Goal: Task Accomplishment & Management: Complete application form

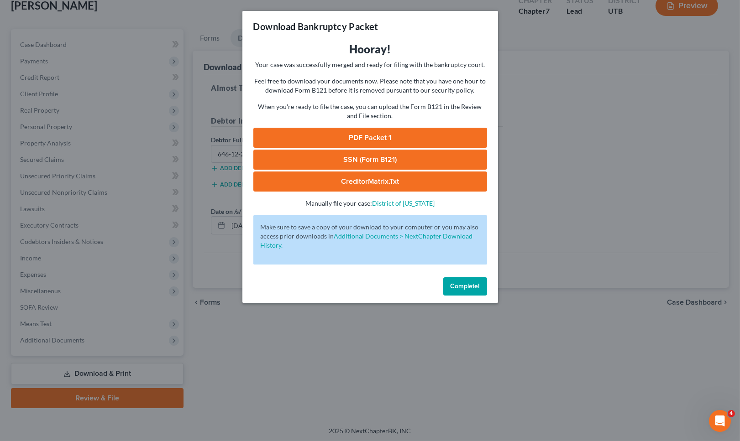
drag, startPoint x: 458, startPoint y: 287, endPoint x: 365, endPoint y: 306, distance: 95.1
click at [455, 286] on span "Complete!" at bounding box center [464, 286] width 29 height 8
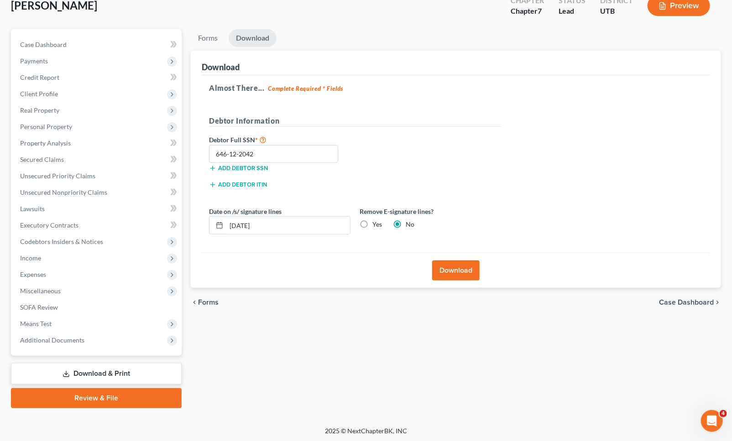
click at [125, 395] on link "Review & File" at bounding box center [96, 398] width 171 height 20
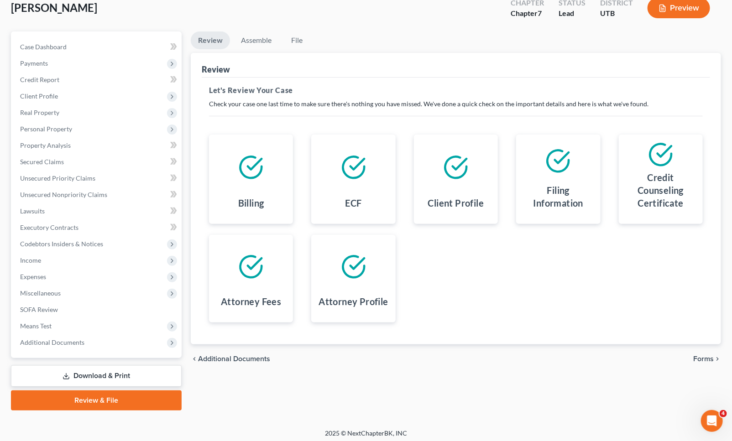
scroll to position [58, 0]
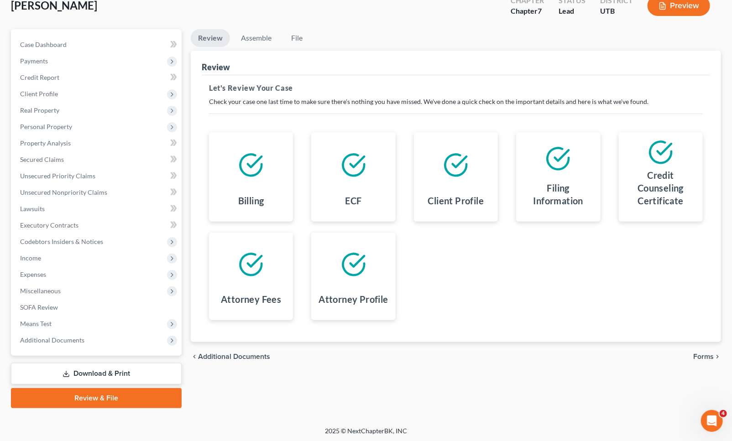
click at [708, 357] on span "Forms" at bounding box center [703, 356] width 21 height 7
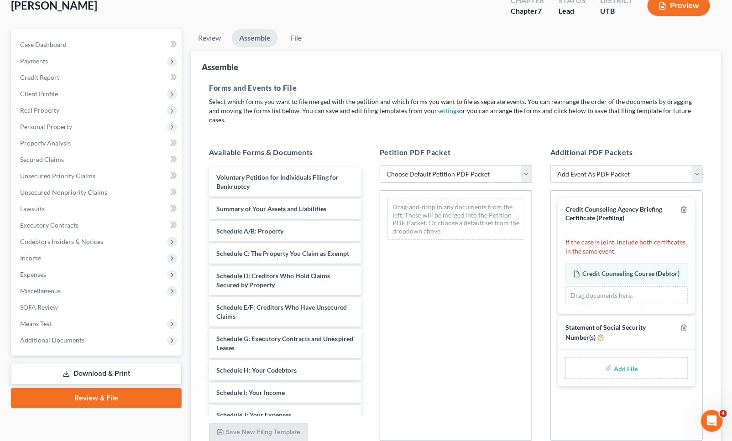
click at [464, 166] on select "Choose Default Petition PDF Packet Emergency Filing (Voluntary Petition and Cre…" at bounding box center [456, 174] width 152 height 18
select select "0"
click at [380, 165] on select "Choose Default Petition PDF Packet Emergency Filing (Voluntary Petition and Cre…" at bounding box center [456, 174] width 152 height 18
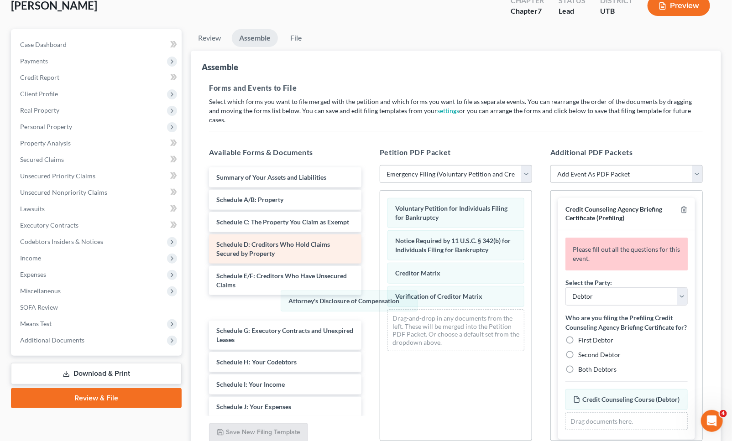
drag, startPoint x: 370, startPoint y: 298, endPoint x: 348, endPoint y: 248, distance: 54.6
click at [380, 285] on div "Attorney's Disclosure of Compensation Voluntary Petition for Individuals Filing…" at bounding box center [456, 275] width 152 height 168
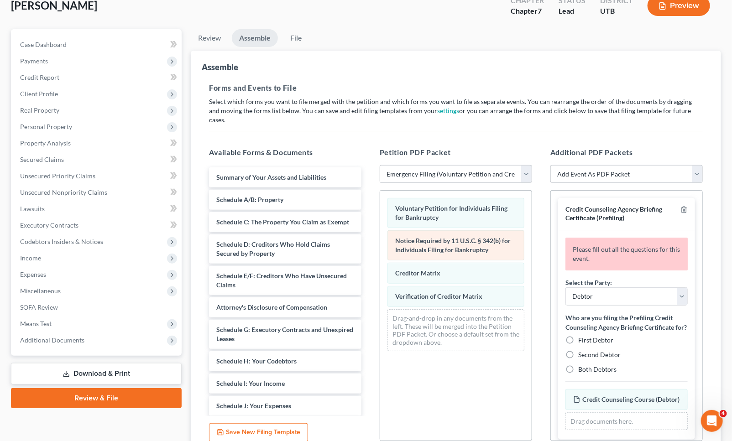
click at [380, 225] on div "Voluntary Petition for Individuals Filing for Bankruptcy Notice Required by 11 …" at bounding box center [456, 275] width 152 height 168
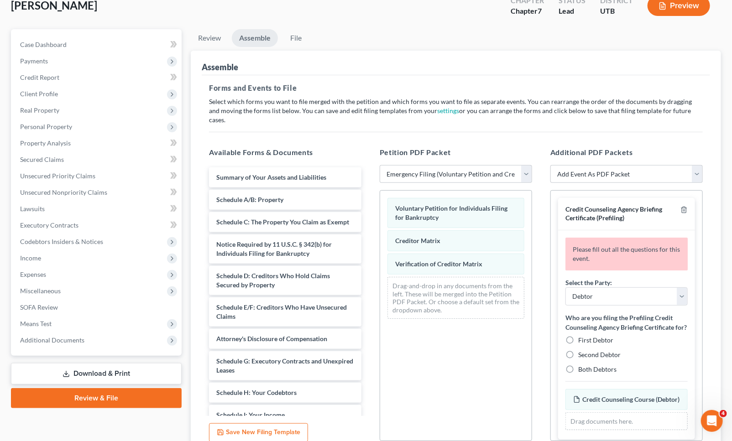
drag, startPoint x: 570, startPoint y: 338, endPoint x: 581, endPoint y: 338, distance: 10.0
click at [578, 336] on label "First Debtor" at bounding box center [595, 340] width 35 height 9
click at [582, 336] on input "First Debtor" at bounding box center [585, 339] width 6 height 6
radio input "true"
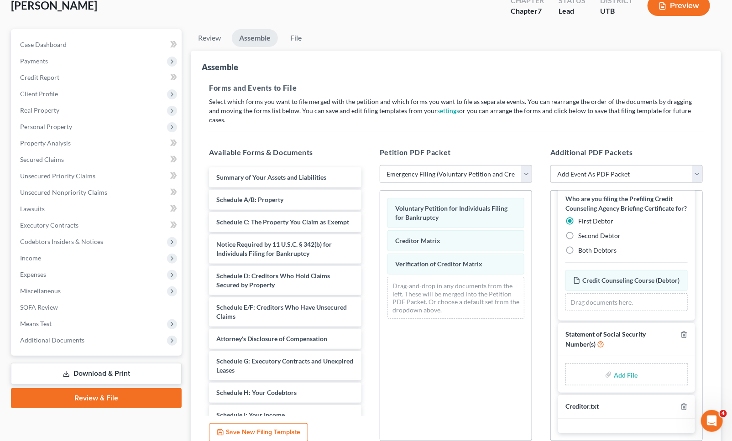
scroll to position [98, 0]
click at [629, 366] on input "file" at bounding box center [625, 374] width 22 height 16
type input "C:\fakepath\[PERSON_NAME] SSN.pdf"
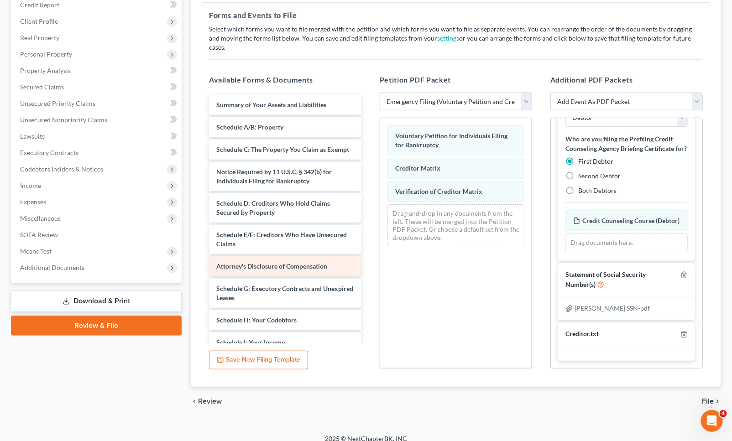
scroll to position [85, 0]
click at [712, 398] on span "File" at bounding box center [708, 401] width 12 height 7
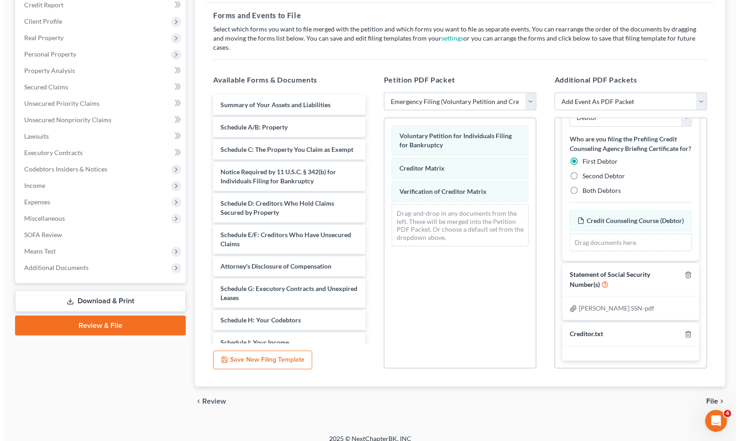
scroll to position [58, 0]
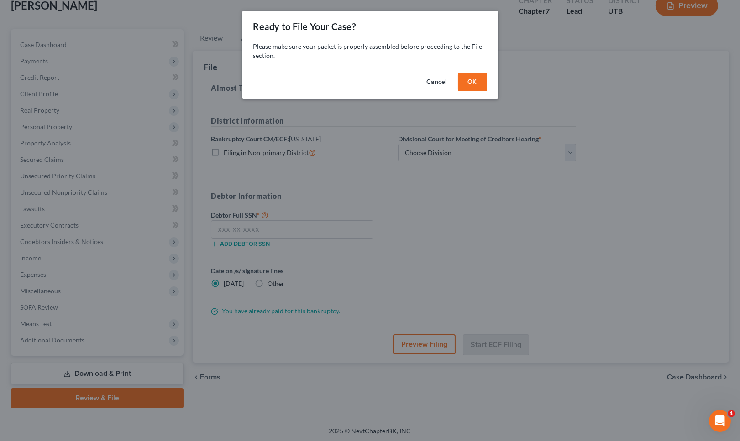
click at [476, 78] on button "OK" at bounding box center [472, 82] width 29 height 18
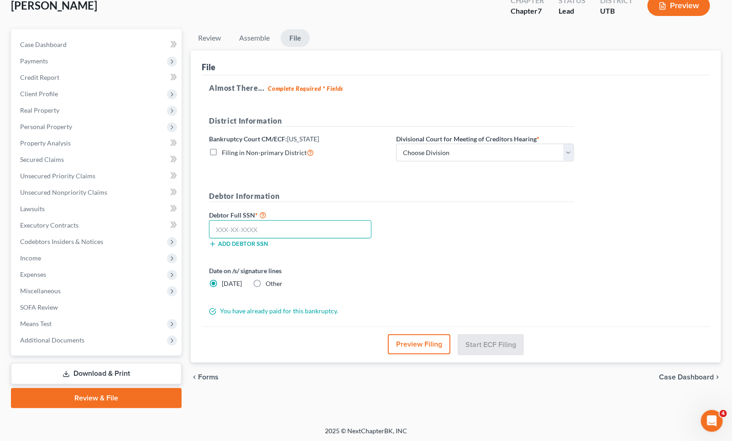
click at [262, 227] on input "text" at bounding box center [290, 229] width 162 height 18
type input "646-12-2042"
click at [469, 150] on select "Choose Division [GEOGRAPHIC_DATA]" at bounding box center [485, 153] width 178 height 18
select select "0"
click at [396, 144] on select "Choose Division [GEOGRAPHIC_DATA]" at bounding box center [485, 153] width 178 height 18
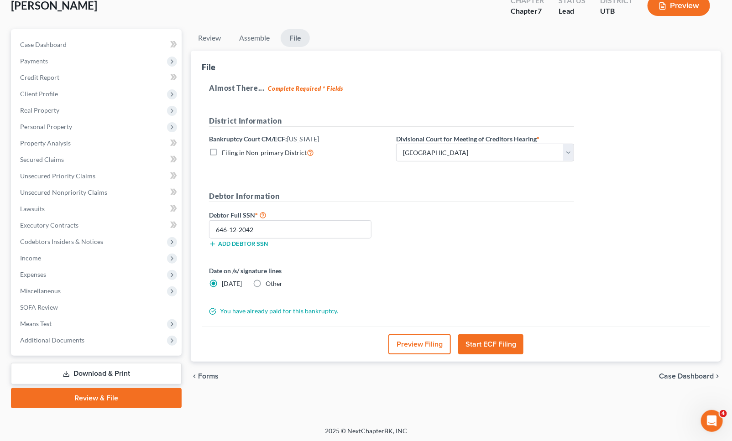
click at [494, 342] on button "Start ECF Filing" at bounding box center [490, 345] width 65 height 20
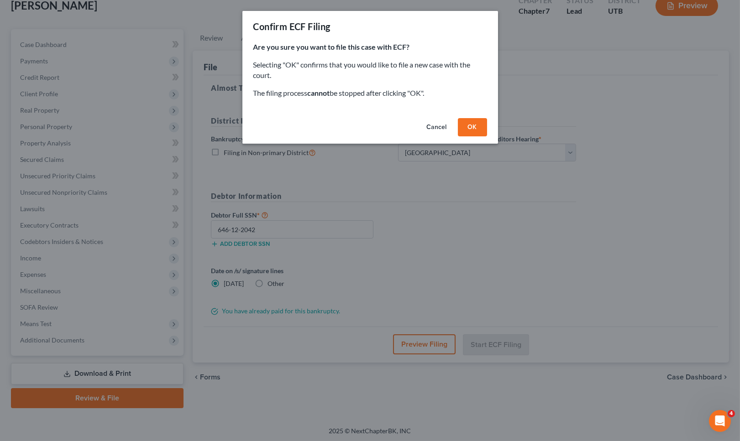
click at [460, 129] on button "OK" at bounding box center [472, 127] width 29 height 18
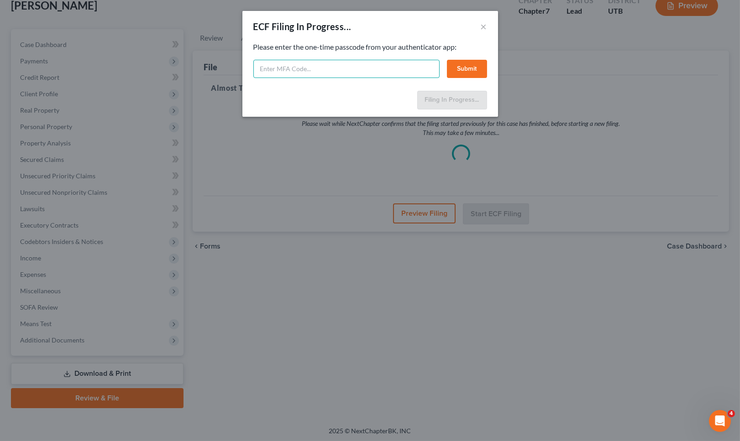
click at [304, 70] on input "text" at bounding box center [346, 69] width 186 height 18
type input "618110"
click at [461, 67] on button "Submit" at bounding box center [467, 69] width 40 height 18
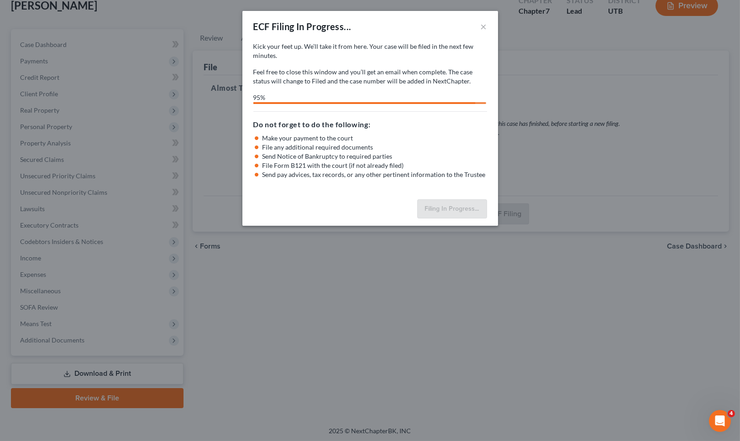
select select "0"
